Goal: Navigation & Orientation: Find specific page/section

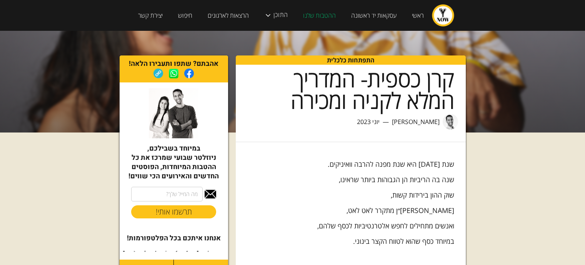
scroll to position [231, 0]
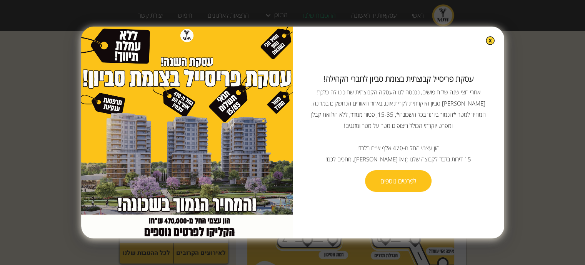
click at [486, 45] on img at bounding box center [490, 40] width 9 height 9
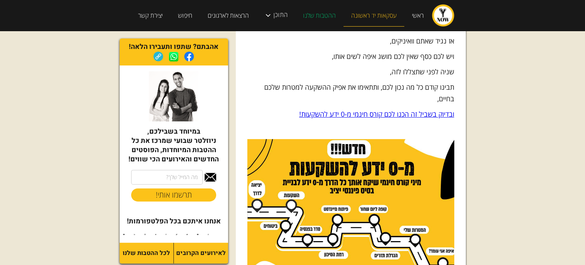
click at [363, 10] on link "עסקאות יד ראשונה" at bounding box center [373, 16] width 61 height 22
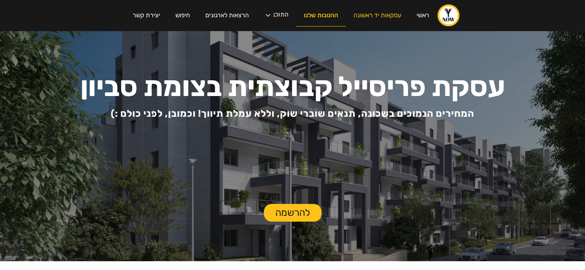
click at [317, 15] on link "ההטבות שלנו" at bounding box center [321, 16] width 50 height 22
